Goal: Information Seeking & Learning: Learn about a topic

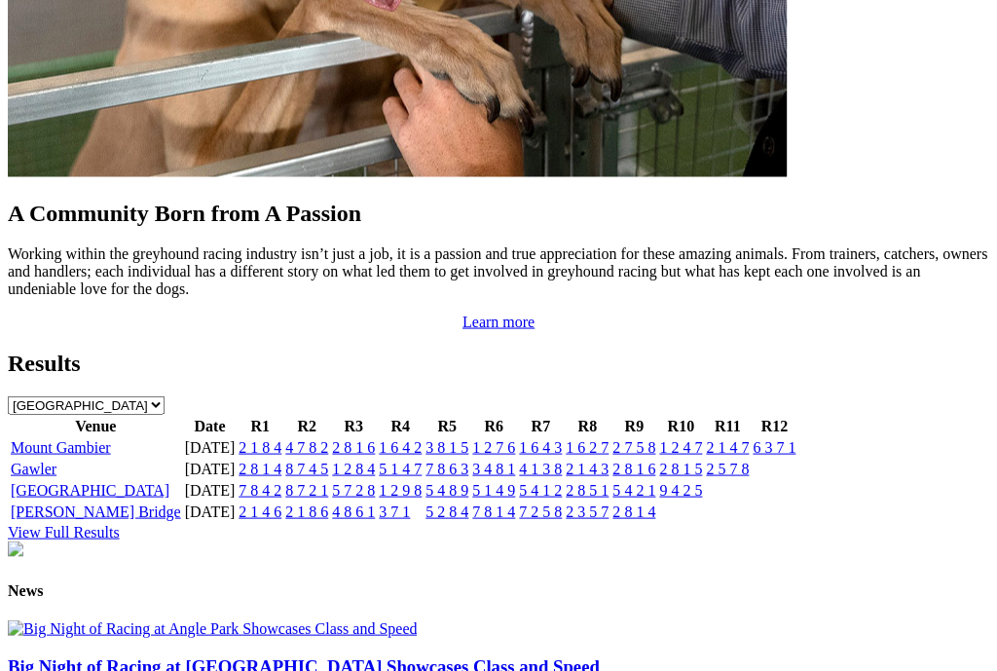
scroll to position [1882, 5]
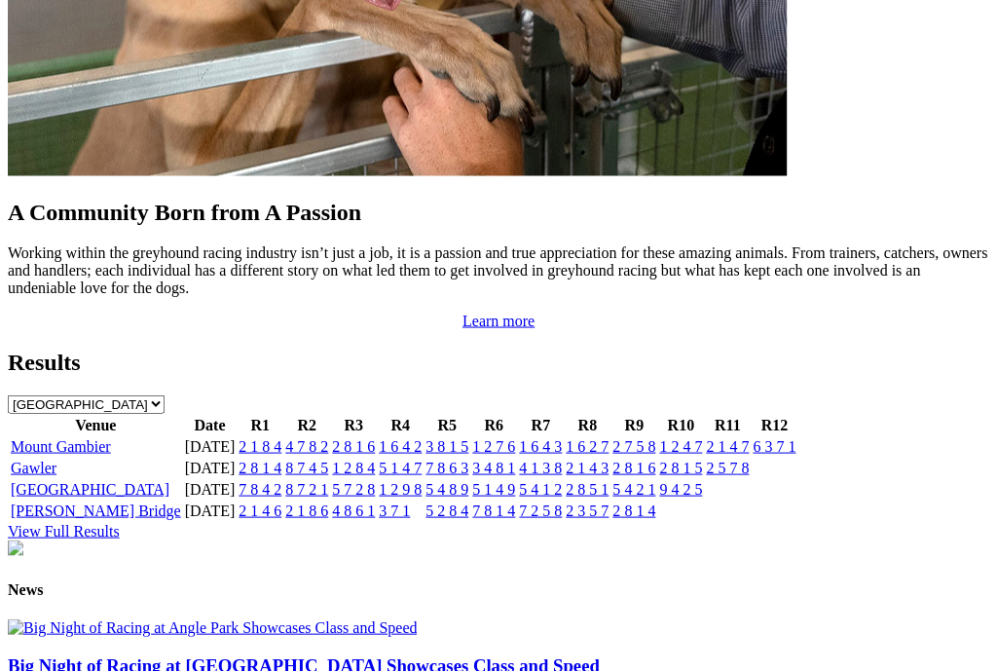
click at [118, 654] on link "Big Night of Racing at Angle Park Showcases Class and Speed" at bounding box center [304, 664] width 592 height 20
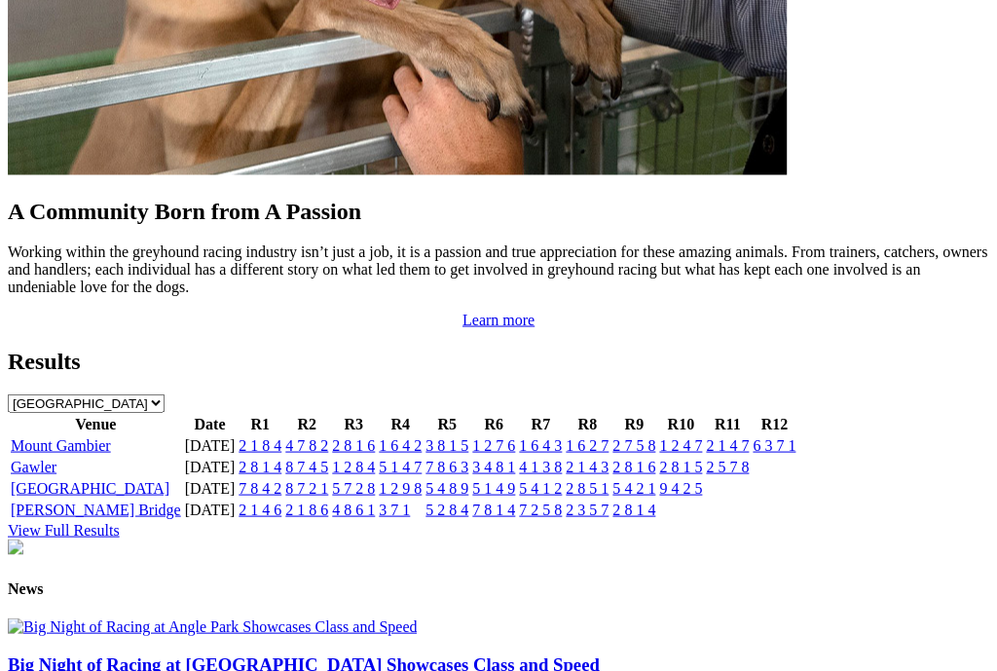
drag, startPoint x: 0, startPoint y: 0, endPoint x: 396, endPoint y: 390, distance: 556.2
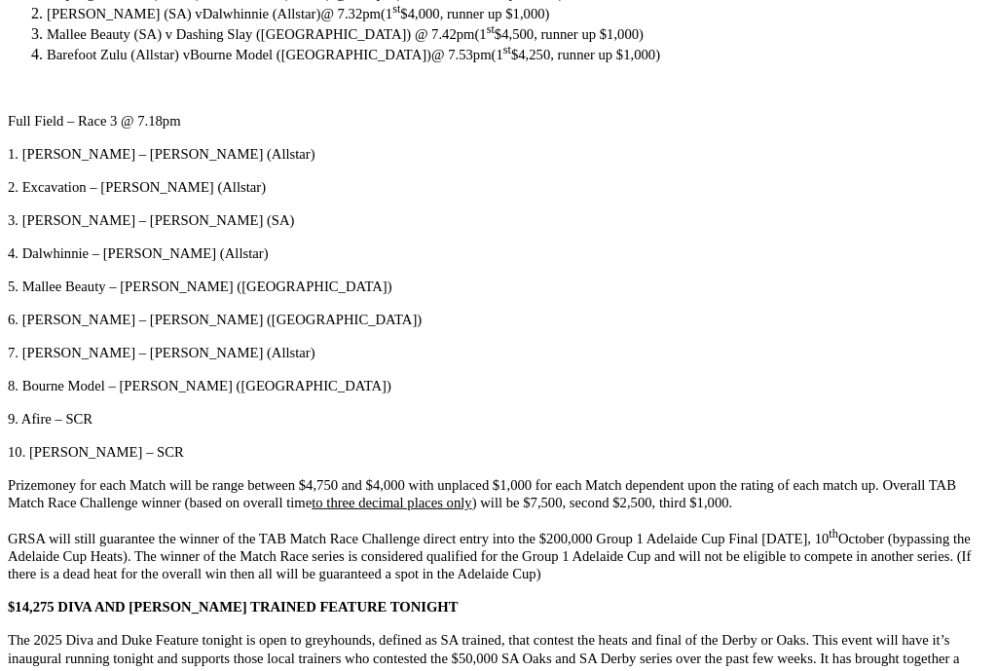
scroll to position [3028, 0]
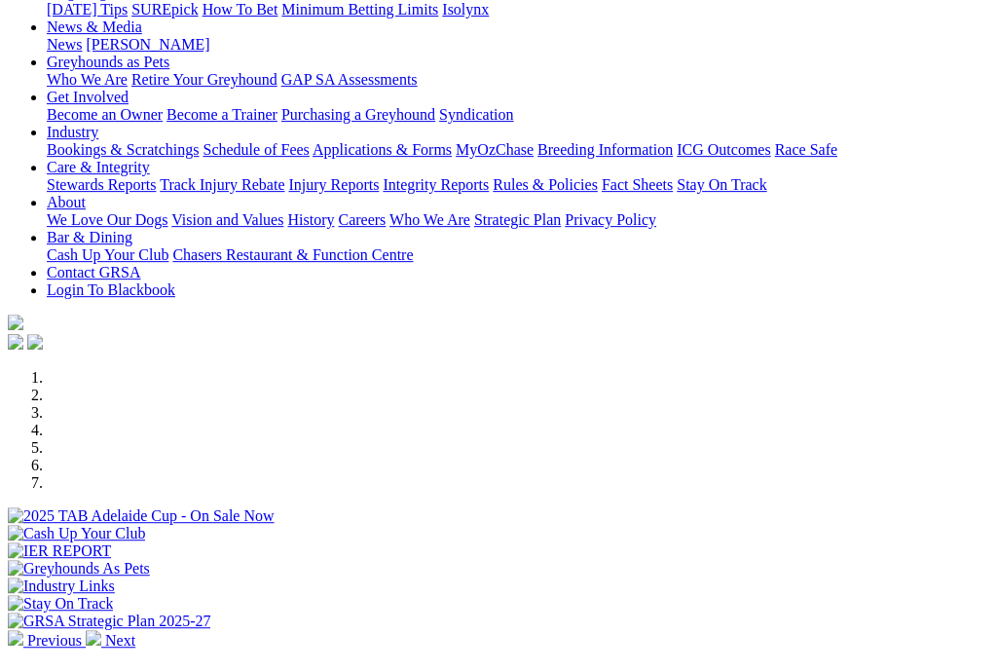
scroll to position [335, 5]
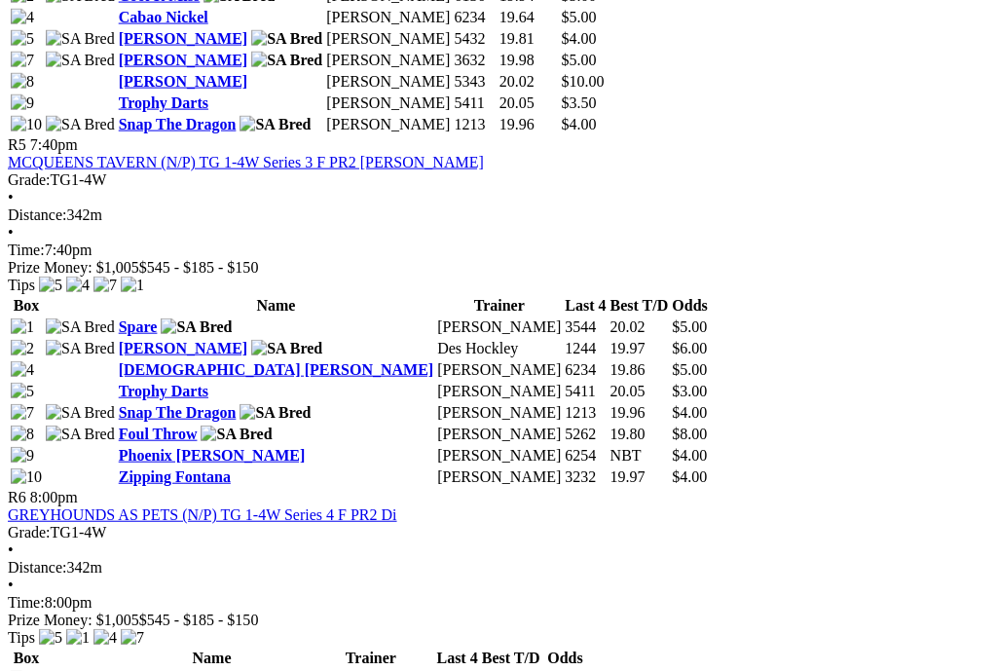
scroll to position [2336, 0]
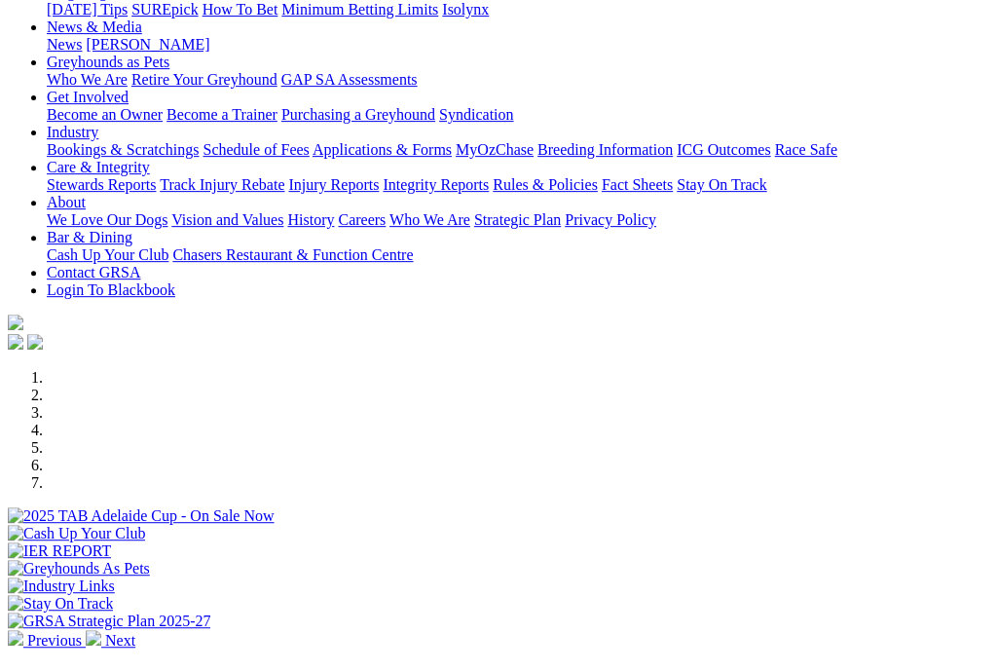
scroll to position [334, 18]
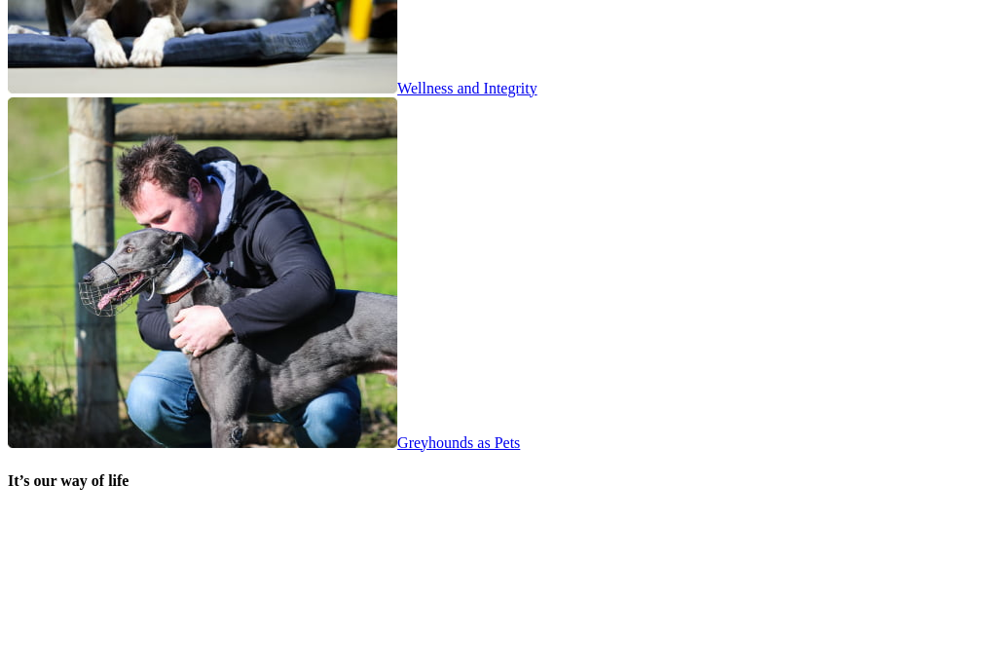
scroll to position [3624, 18]
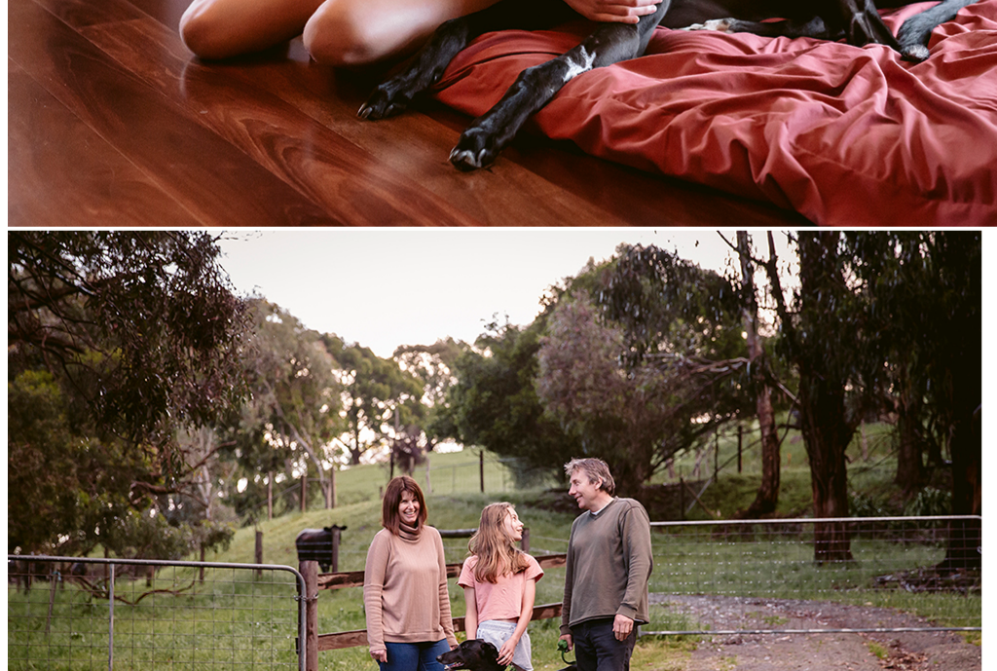
scroll to position [2734, 0]
